Goal: Task Accomplishment & Management: Manage account settings

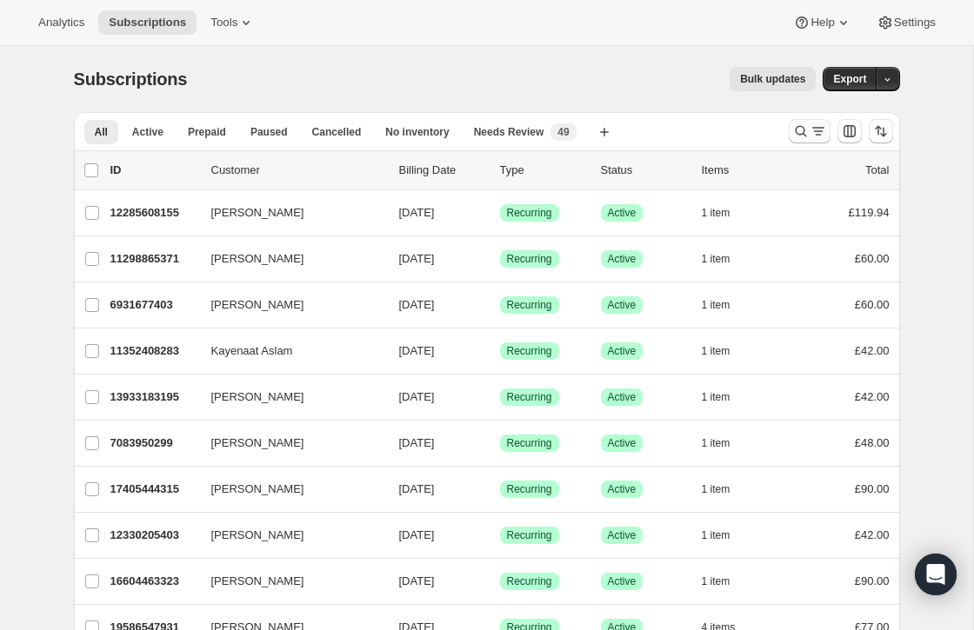
click at [810, 132] on icon "Search and filter results" at bounding box center [818, 131] width 17 height 17
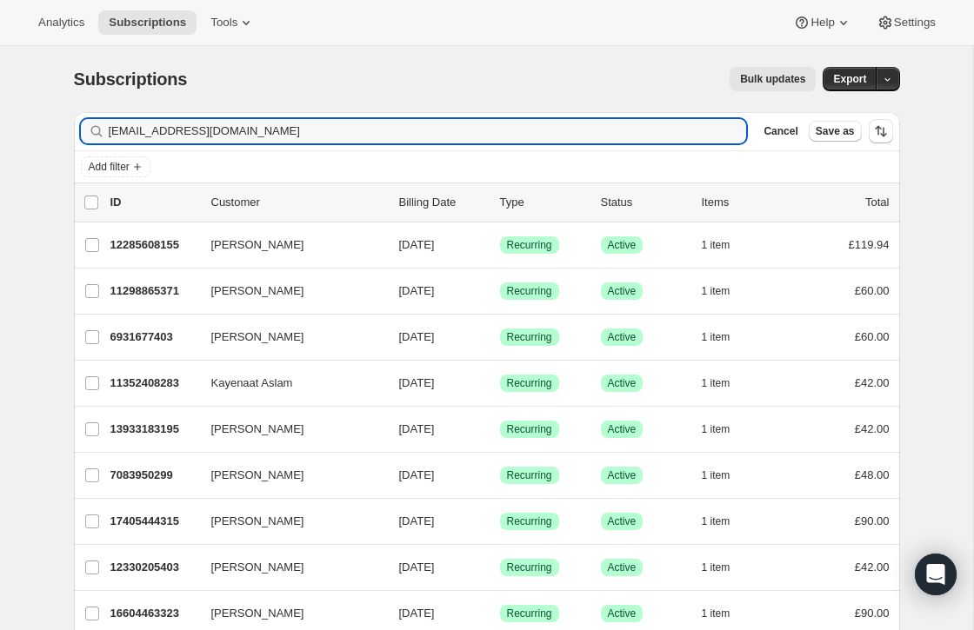
type input "leahmaeprior@icloud.com"
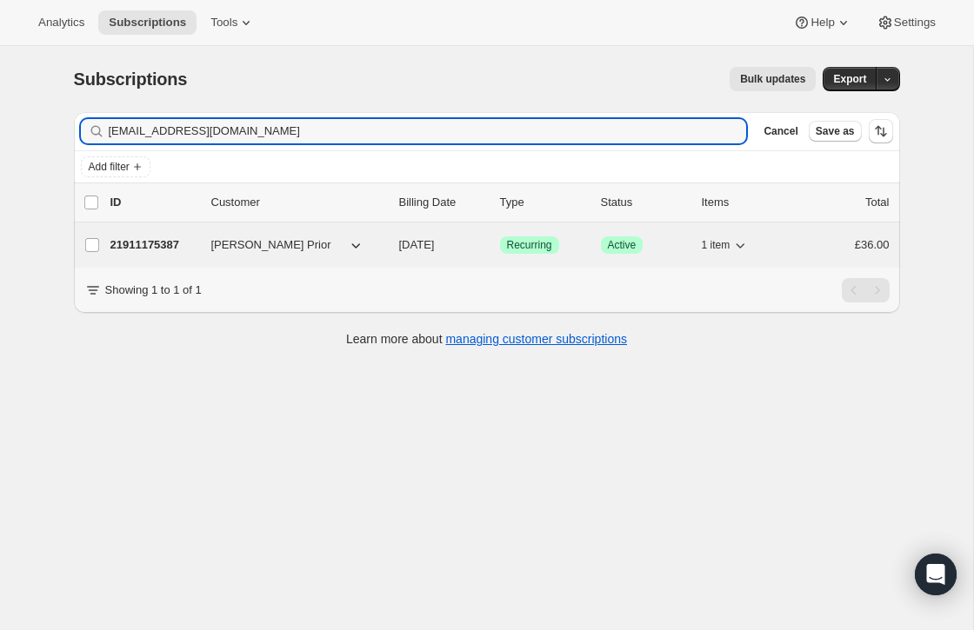
click at [327, 239] on button "Leah Prior" at bounding box center [288, 245] width 174 height 28
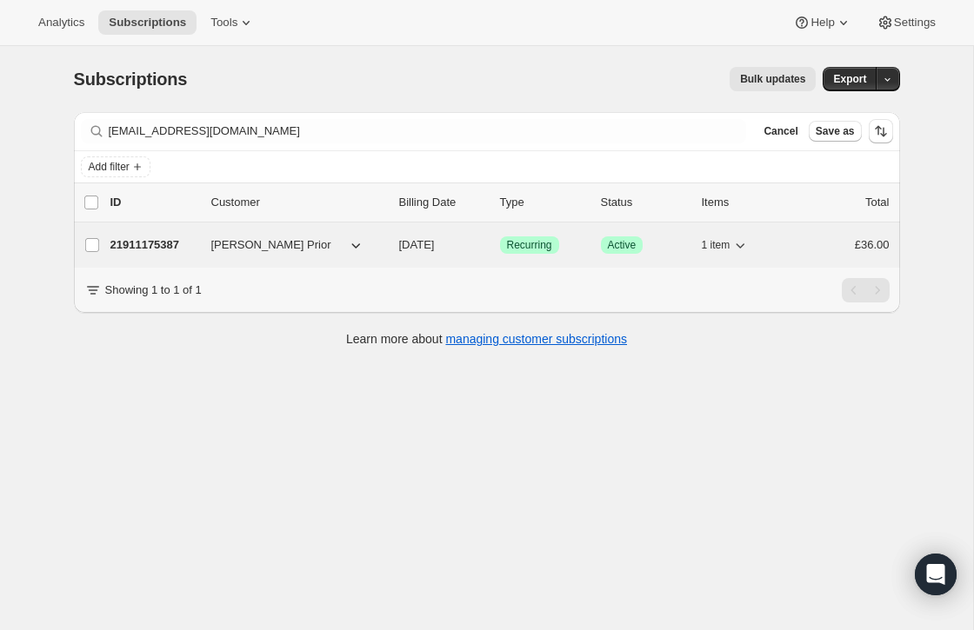
click at [251, 233] on div "21911175387 Leah Prior 09/18/2025 Success Recurring Success Active 1 item £36.00" at bounding box center [499, 245] width 779 height 24
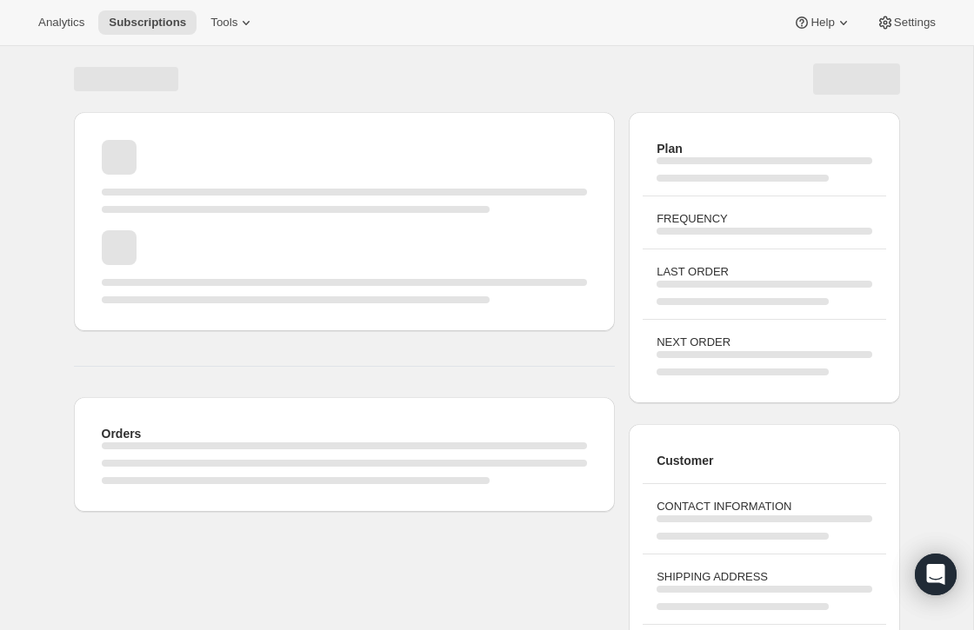
click at [251, 230] on div "Page loading" at bounding box center [345, 266] width 486 height 73
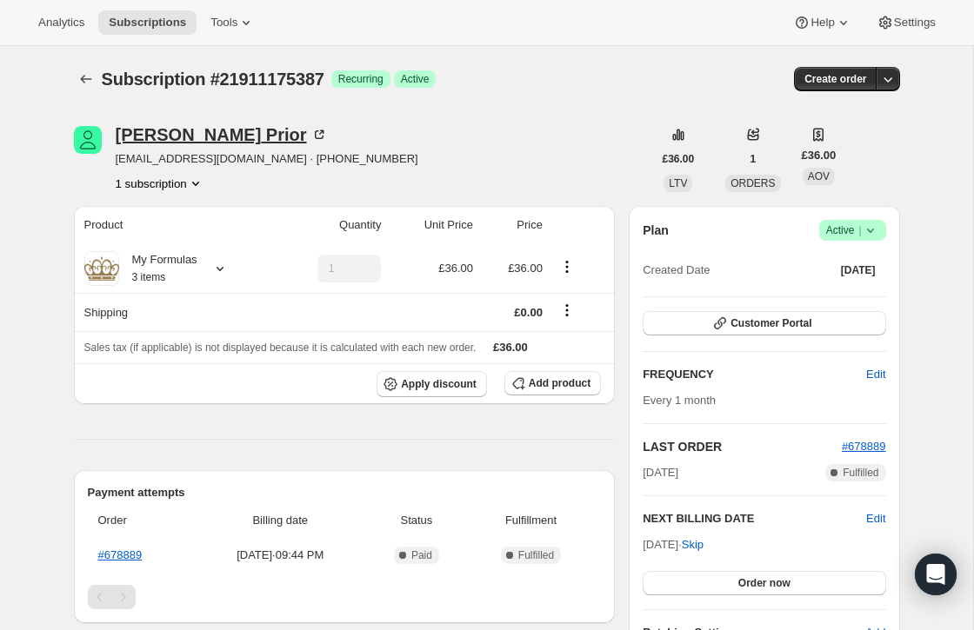
click at [155, 143] on div "Leah Prior" at bounding box center [222, 134] width 212 height 17
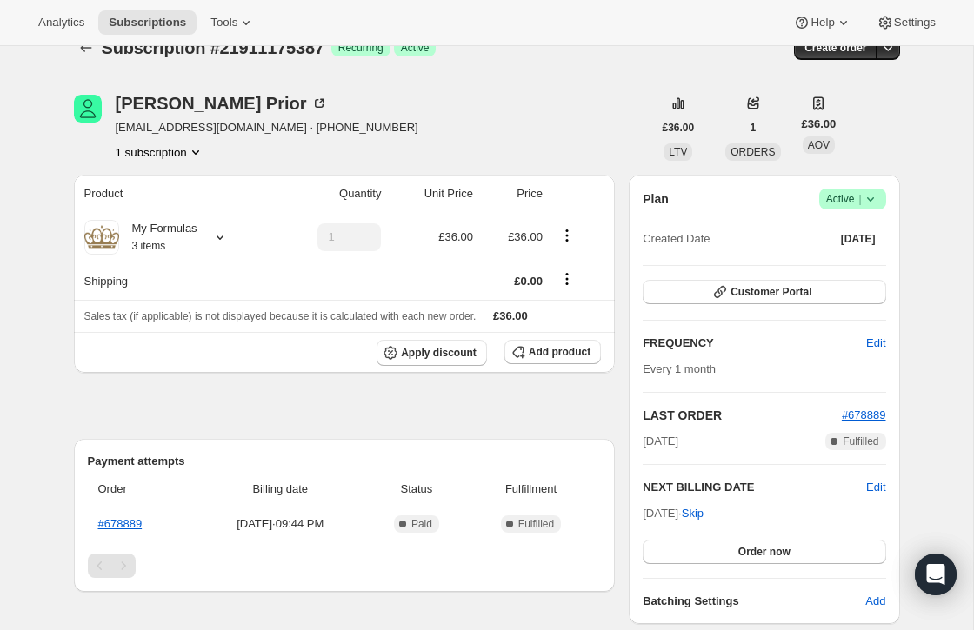
scroll to position [110, 0]
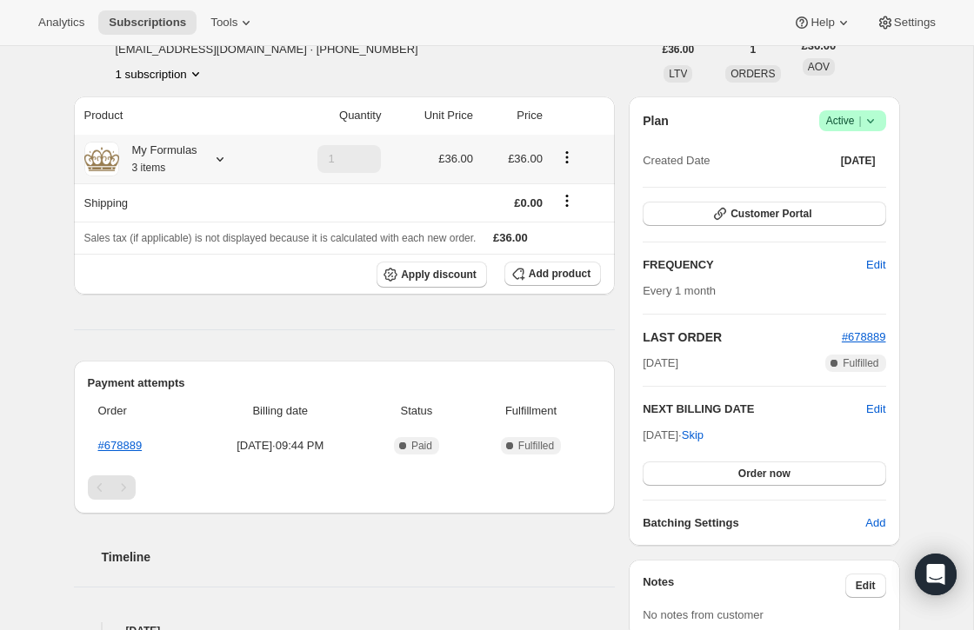
click at [217, 164] on icon at bounding box center [219, 158] width 17 height 17
click at [192, 267] on button "Edit box" at bounding box center [155, 265] width 170 height 24
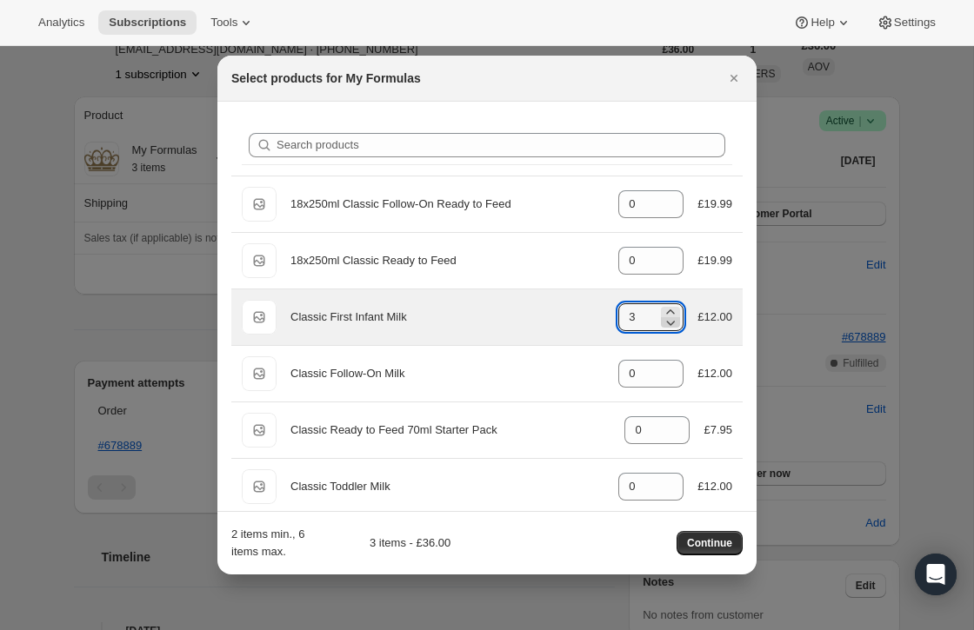
click at [670, 314] on icon ":re1:" at bounding box center [670, 322] width 17 height 17
click at [670, 310] on icon ":re1:" at bounding box center [671, 312] width 8 height 4
click at [667, 321] on icon ":re1:" at bounding box center [671, 323] width 9 height 5
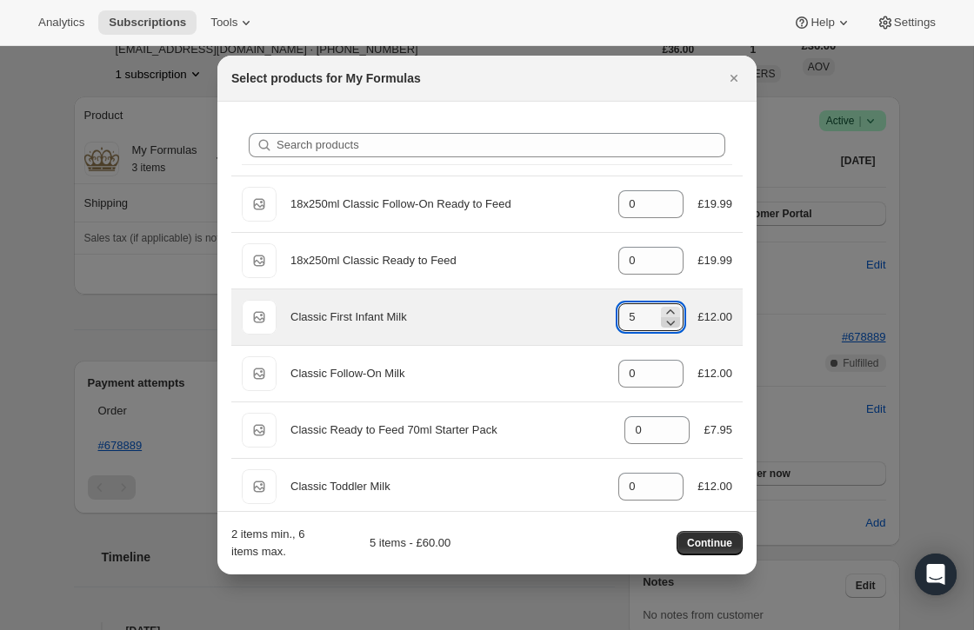
type input "4"
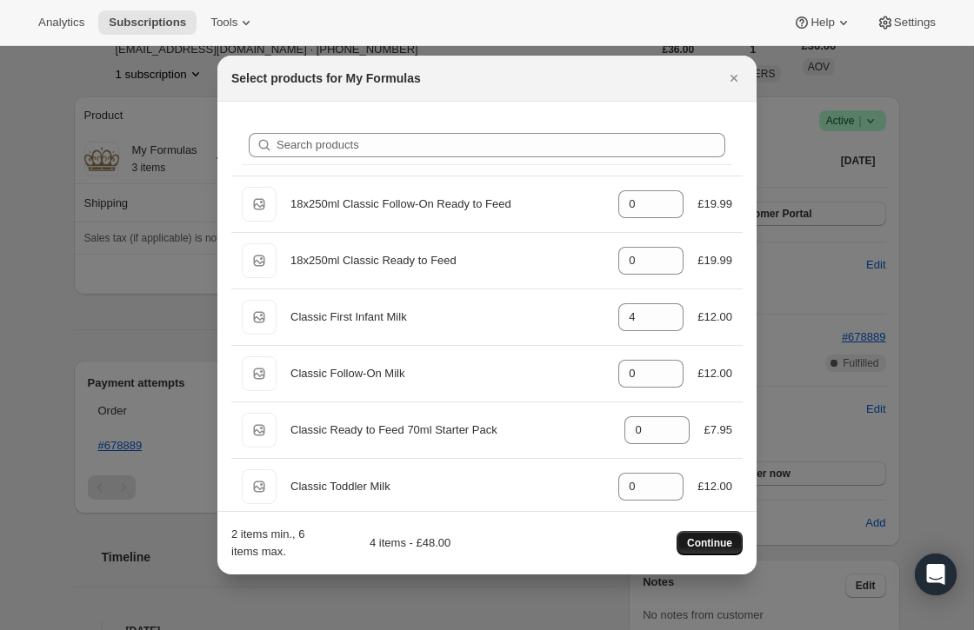
click at [700, 538] on span "Continue" at bounding box center [709, 543] width 45 height 14
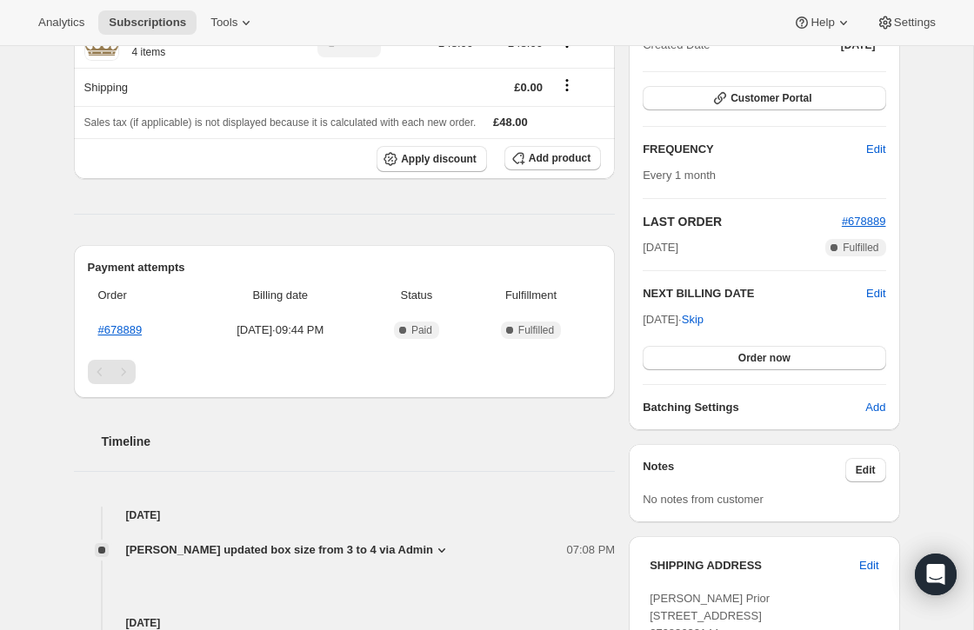
scroll to position [217, 0]
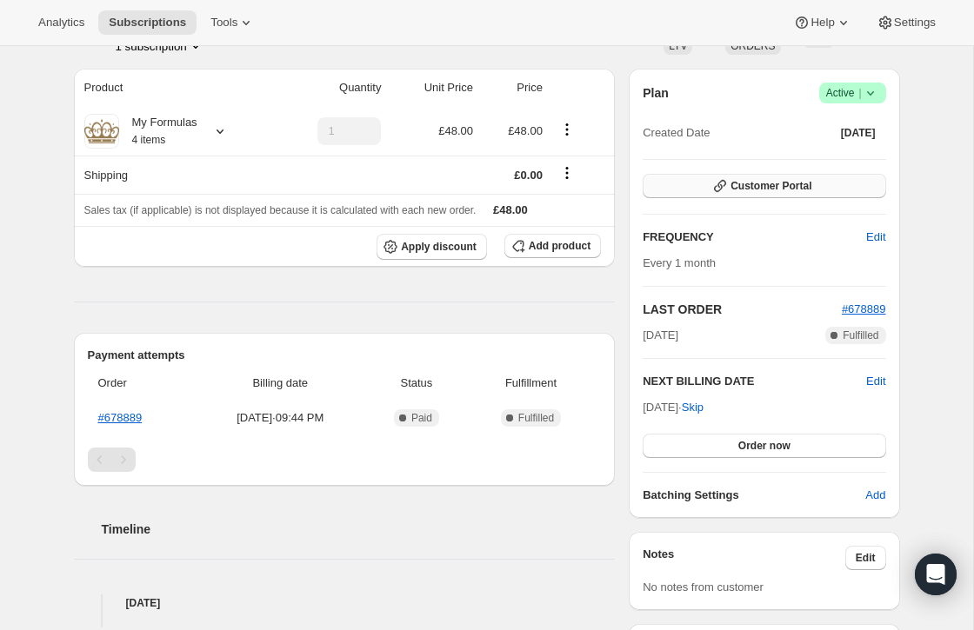
click at [676, 190] on button "Customer Portal" at bounding box center [764, 186] width 243 height 24
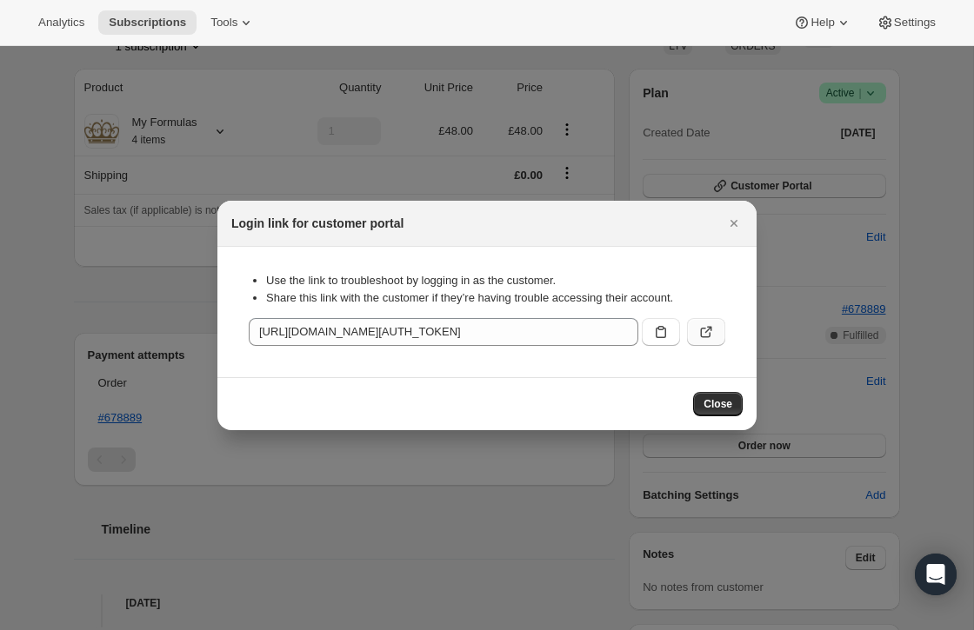
click at [702, 330] on icon ":rgj:" at bounding box center [705, 331] width 17 height 17
